Goal: Transaction & Acquisition: Book appointment/travel/reservation

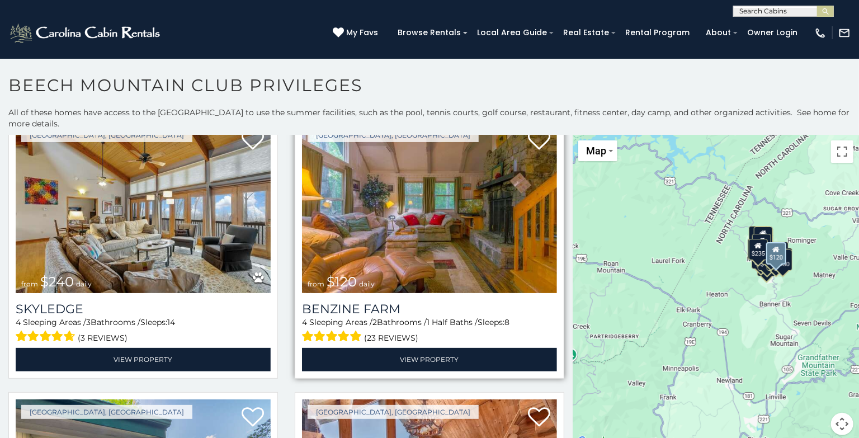
scroll to position [871, 0]
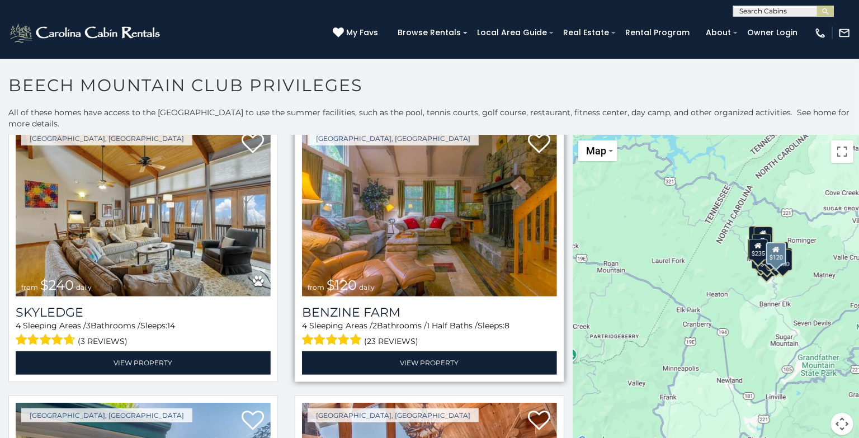
click at [445, 241] on img at bounding box center [429, 211] width 255 height 171
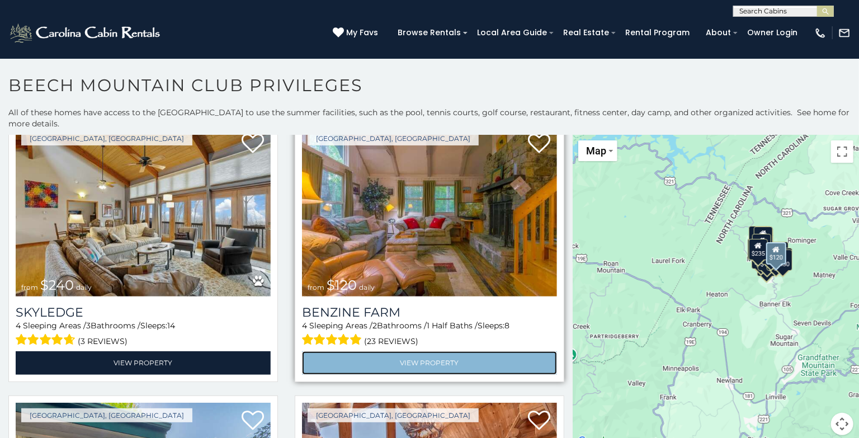
click at [426, 359] on link "View Property" at bounding box center [429, 362] width 255 height 23
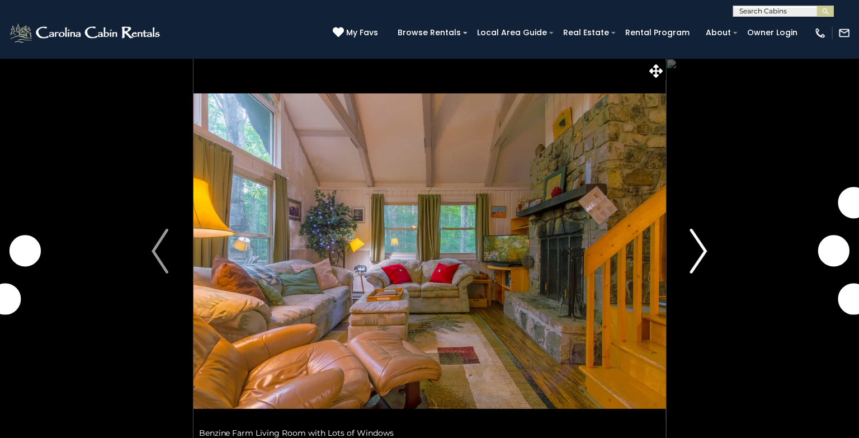
click at [702, 240] on img "Next" at bounding box center [698, 251] width 17 height 45
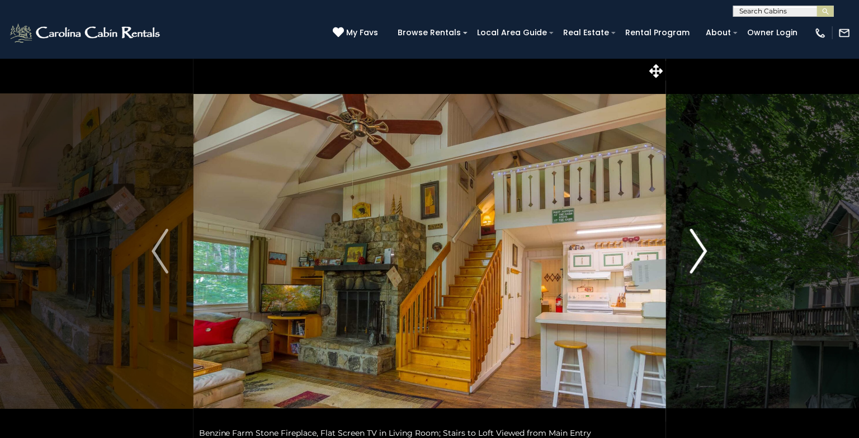
click at [702, 240] on img "Next" at bounding box center [698, 251] width 17 height 45
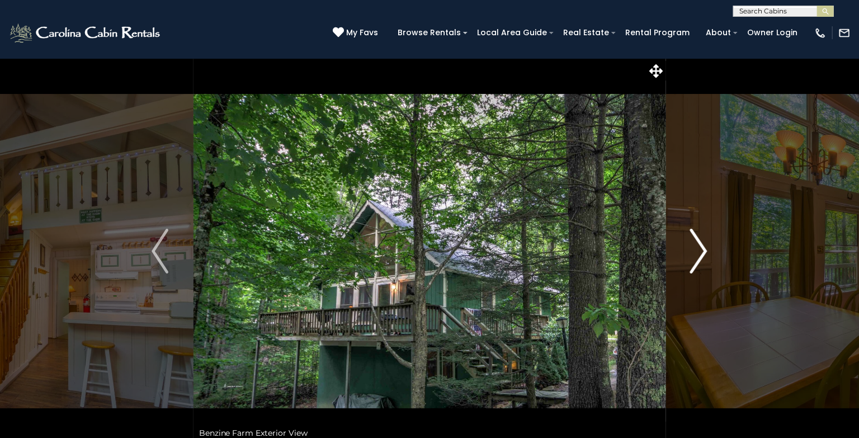
click at [702, 240] on img "Next" at bounding box center [698, 251] width 17 height 45
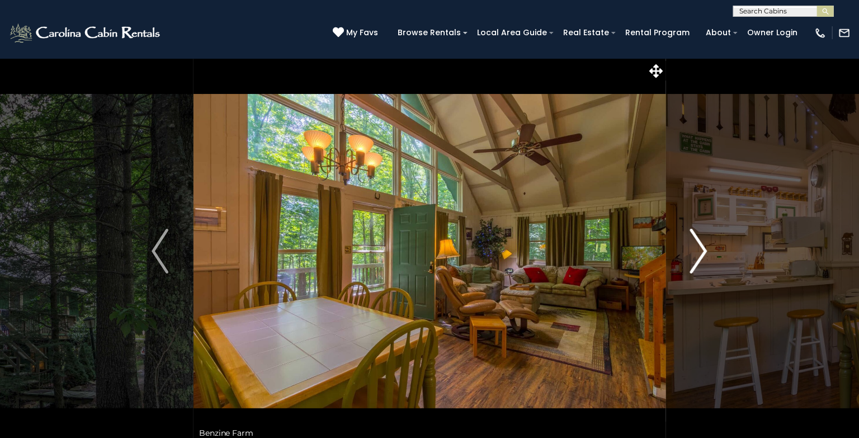
click at [702, 240] on img "Next" at bounding box center [698, 251] width 17 height 45
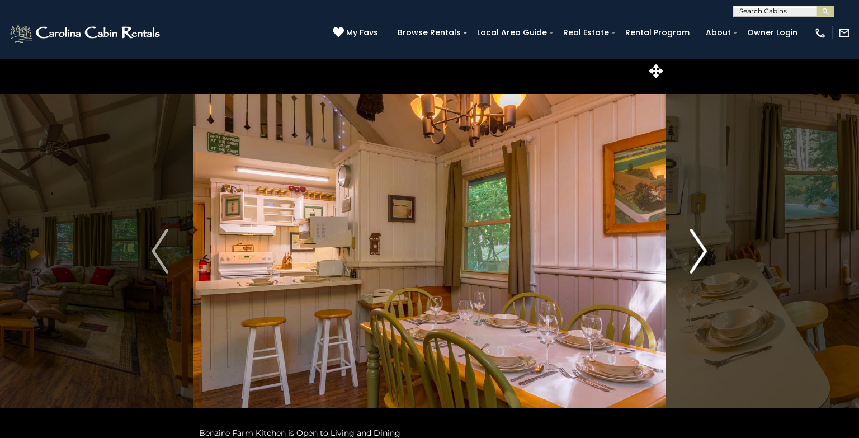
click at [702, 240] on img "Next" at bounding box center [698, 251] width 17 height 45
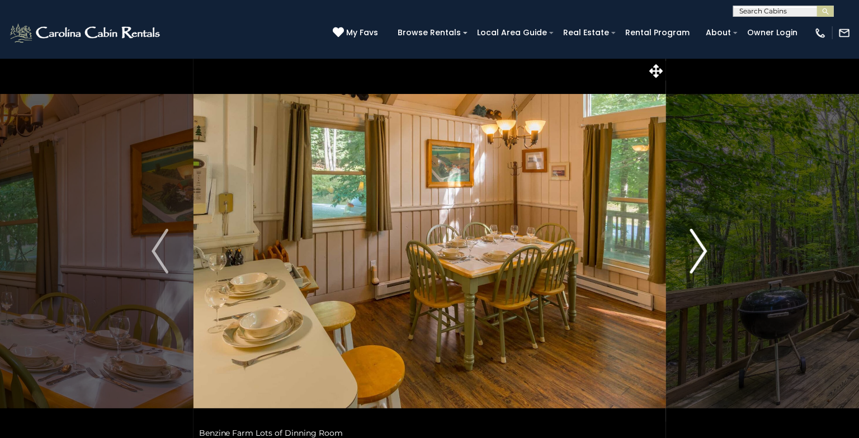
click at [702, 240] on img "Next" at bounding box center [698, 251] width 17 height 45
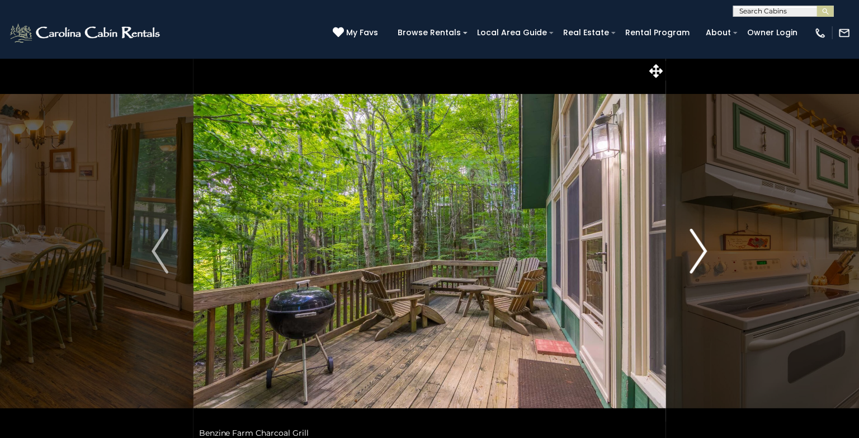
click at [702, 240] on img "Next" at bounding box center [698, 251] width 17 height 45
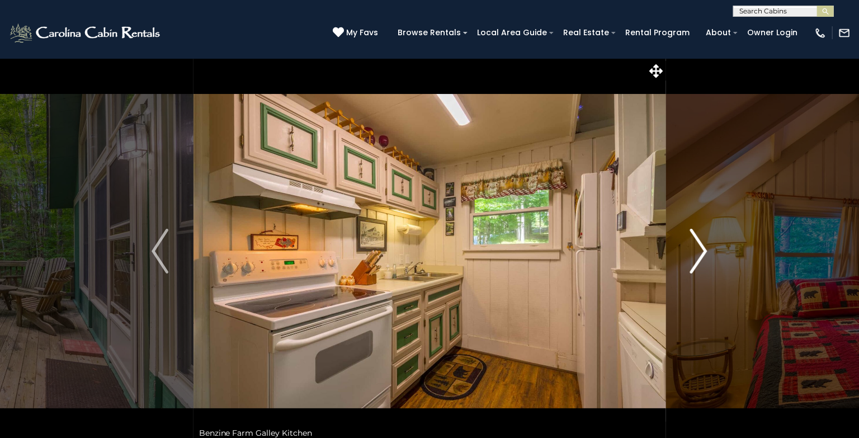
click at [702, 240] on img "Next" at bounding box center [698, 251] width 17 height 45
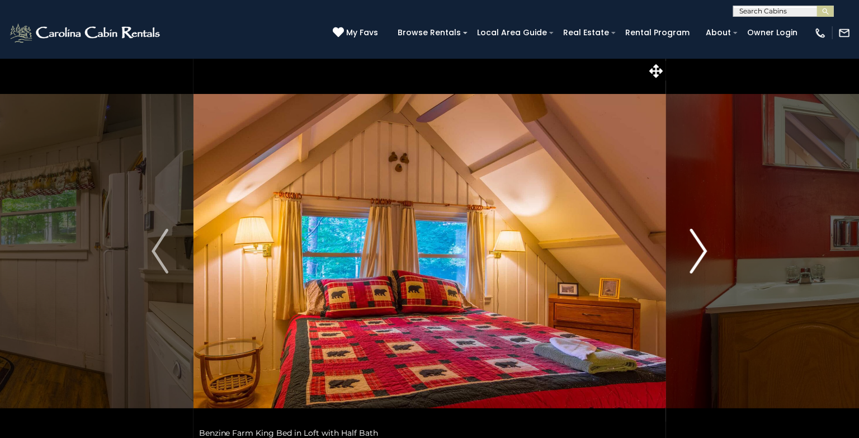
click at [702, 240] on img "Next" at bounding box center [698, 251] width 17 height 45
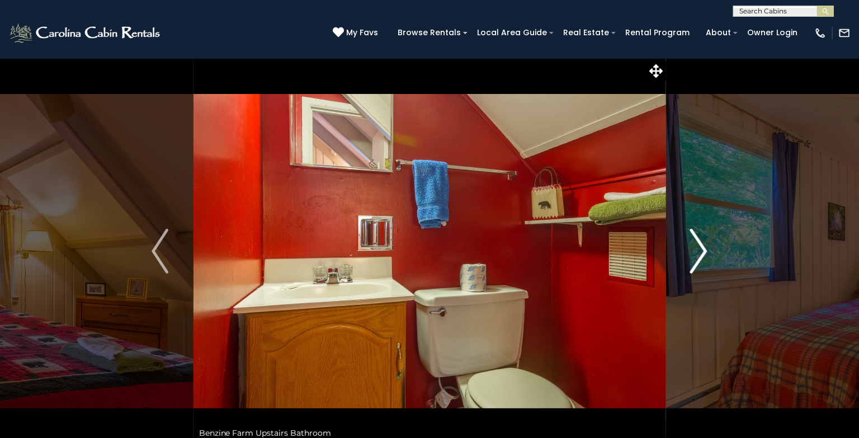
click at [702, 240] on img "Next" at bounding box center [698, 251] width 17 height 45
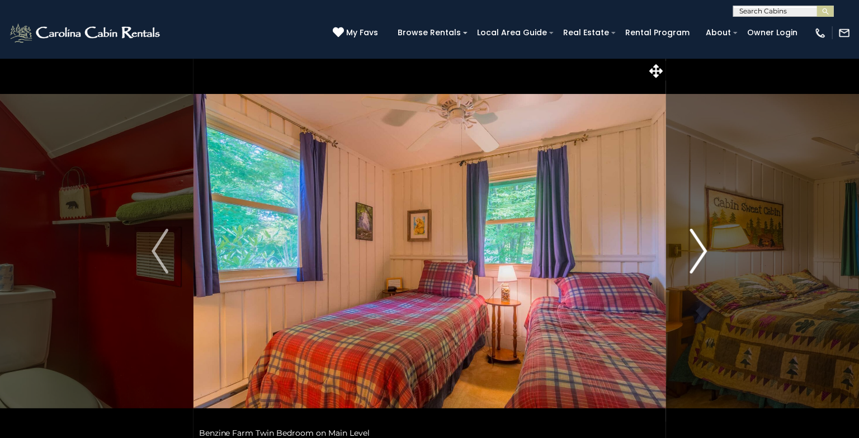
click at [702, 240] on img "Next" at bounding box center [698, 251] width 17 height 45
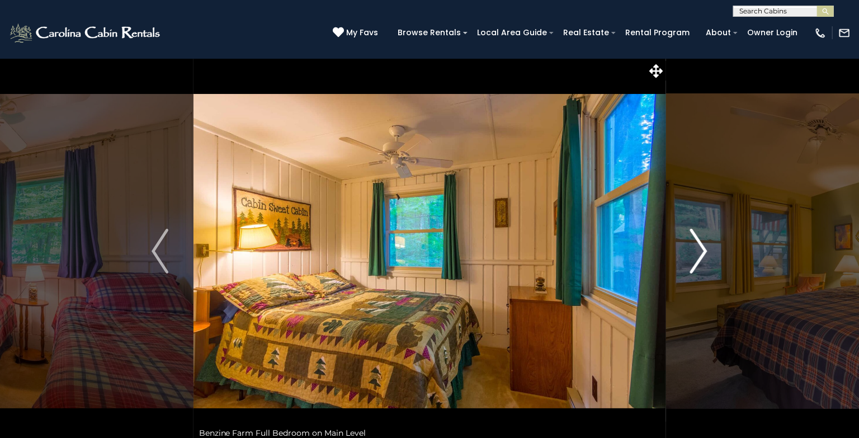
click at [702, 240] on img "Next" at bounding box center [698, 251] width 17 height 45
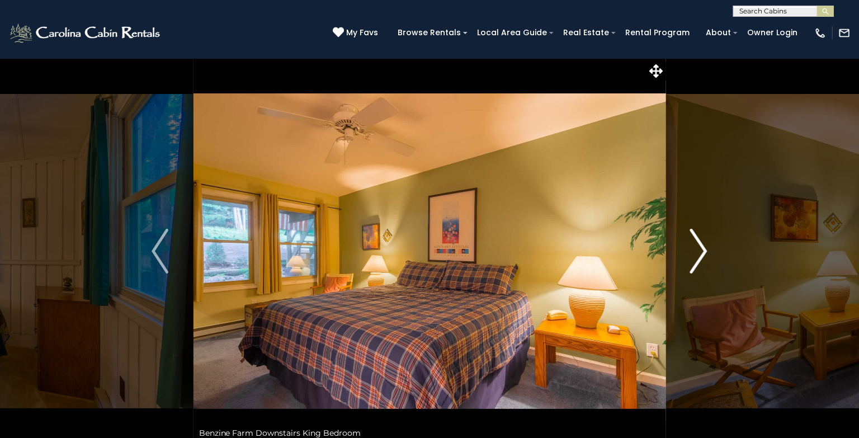
click at [702, 240] on img "Next" at bounding box center [698, 251] width 17 height 45
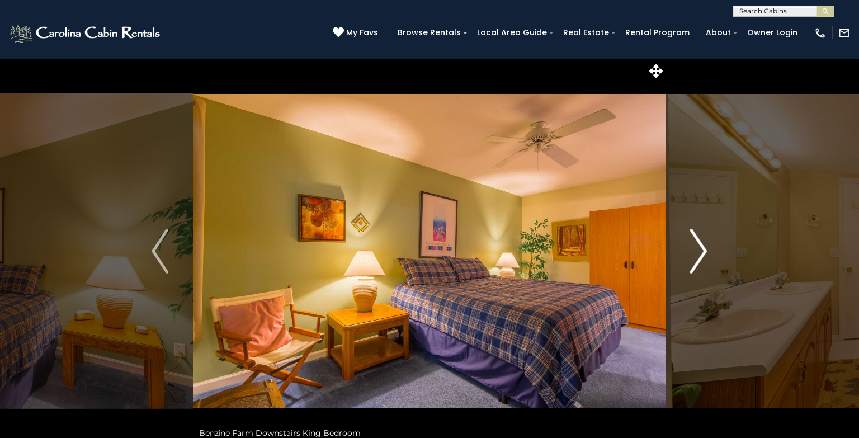
click at [702, 240] on img "Next" at bounding box center [698, 251] width 17 height 45
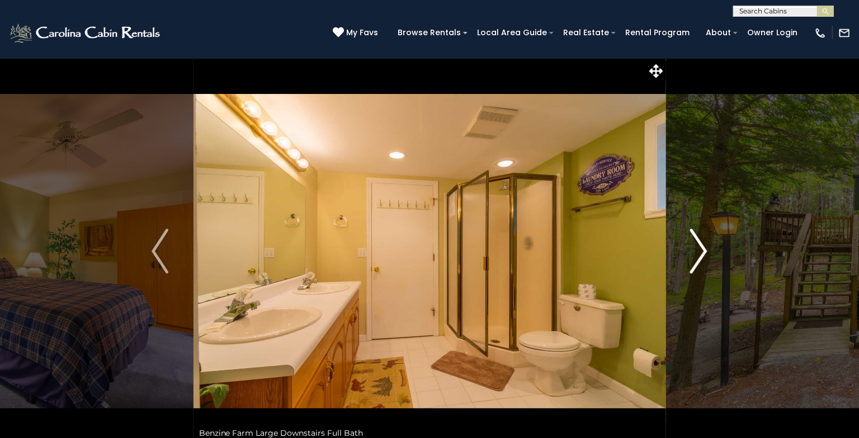
click at [702, 240] on img "Next" at bounding box center [698, 251] width 17 height 45
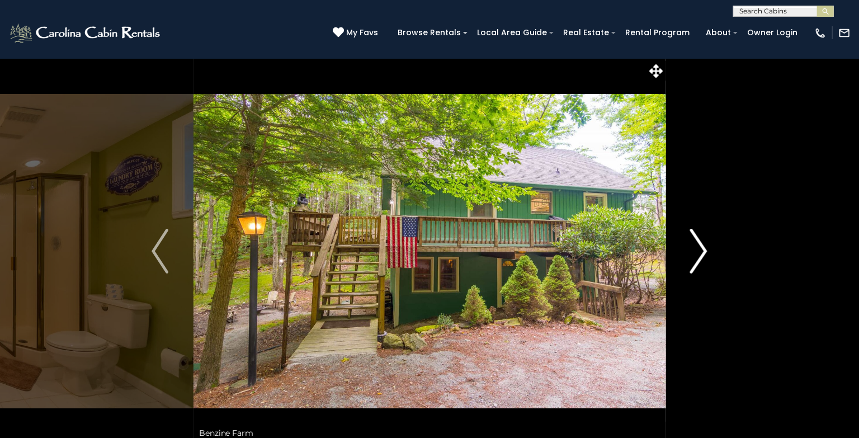
click at [702, 240] on img "Next" at bounding box center [698, 251] width 17 height 45
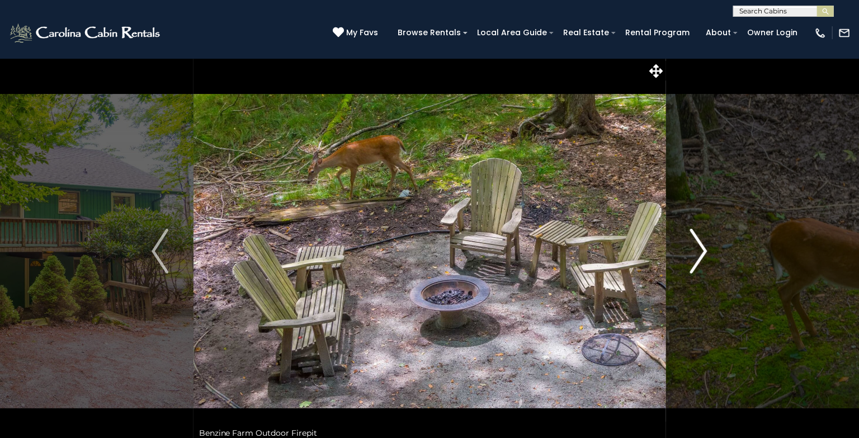
click at [702, 240] on img "Next" at bounding box center [698, 251] width 17 height 45
